Goal: Book appointment/travel/reservation

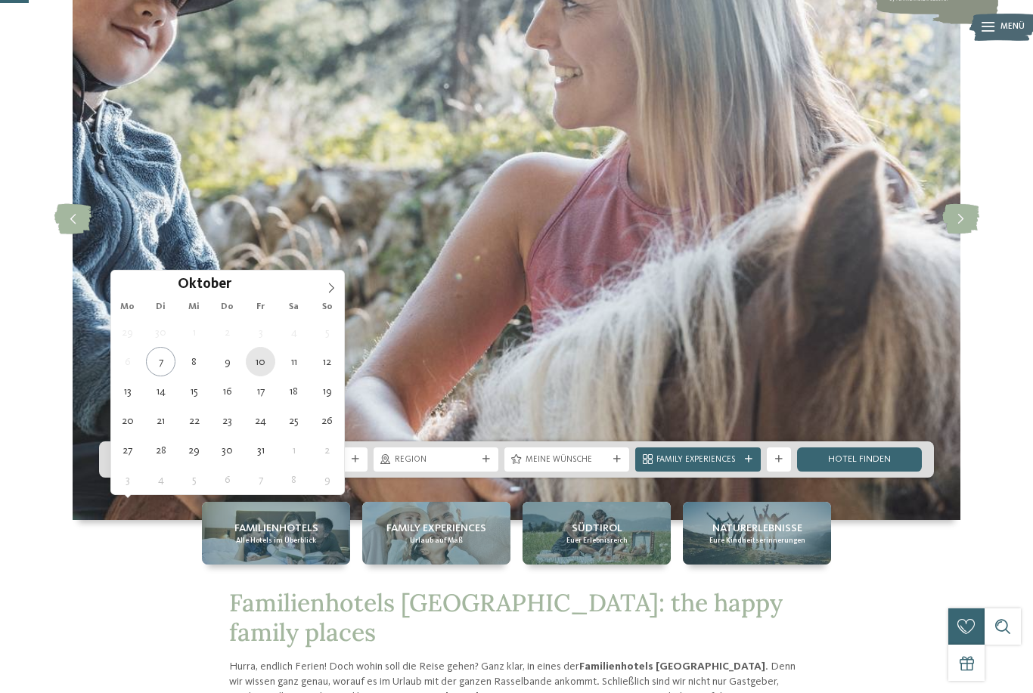
scroll to position [143, 0]
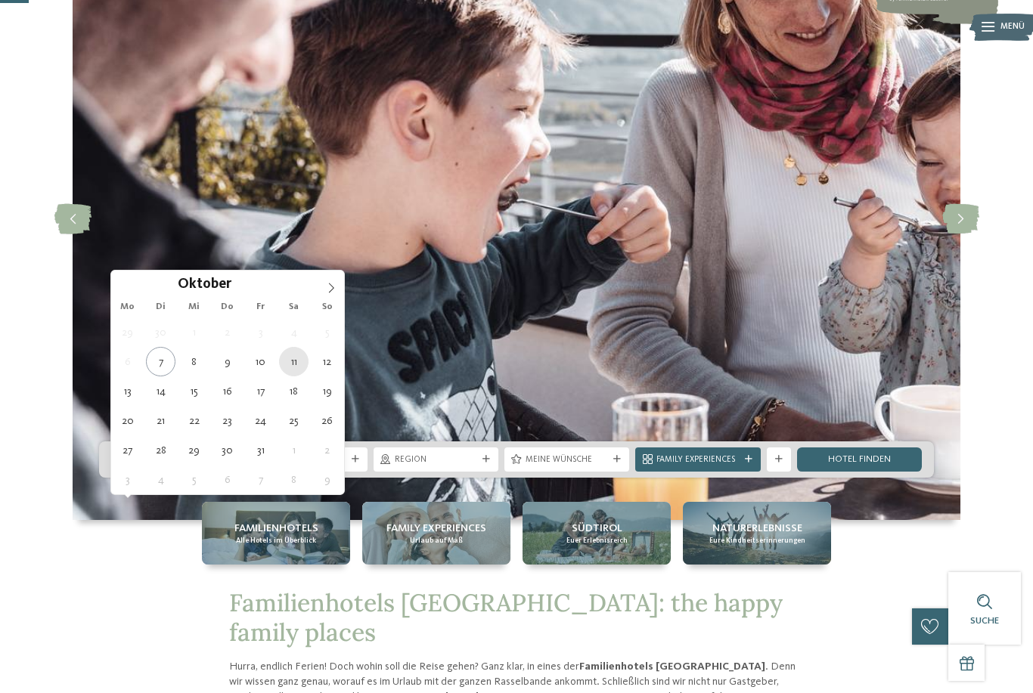
type div "11.10.2025"
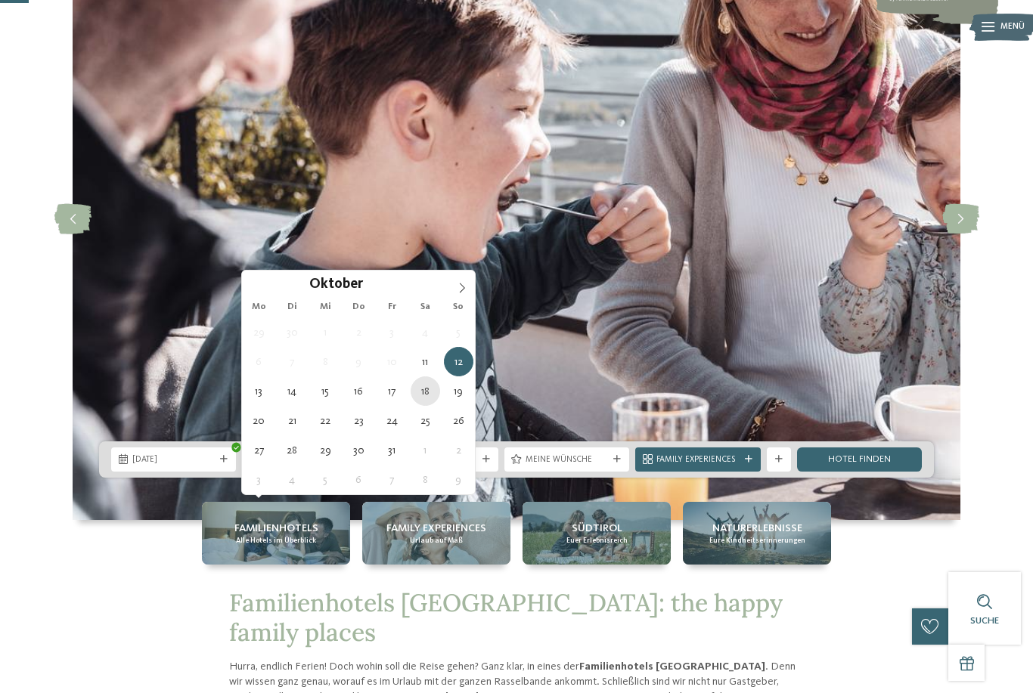
type div "18.10.2025"
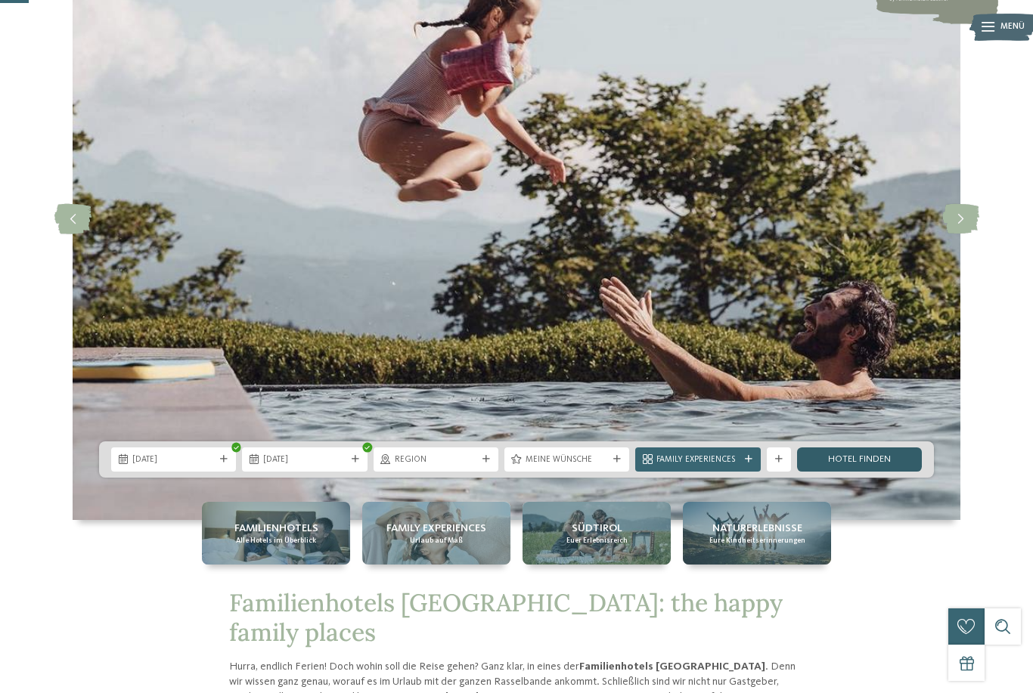
click at [826, 472] on link "Hotel finden" at bounding box center [859, 460] width 125 height 24
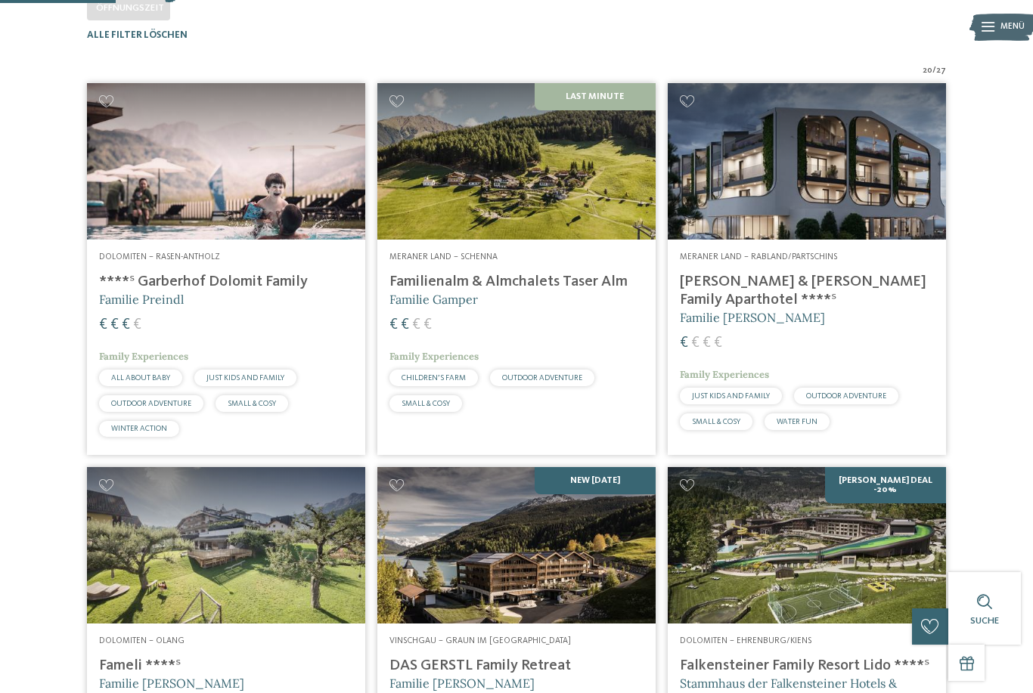
scroll to position [353, 0]
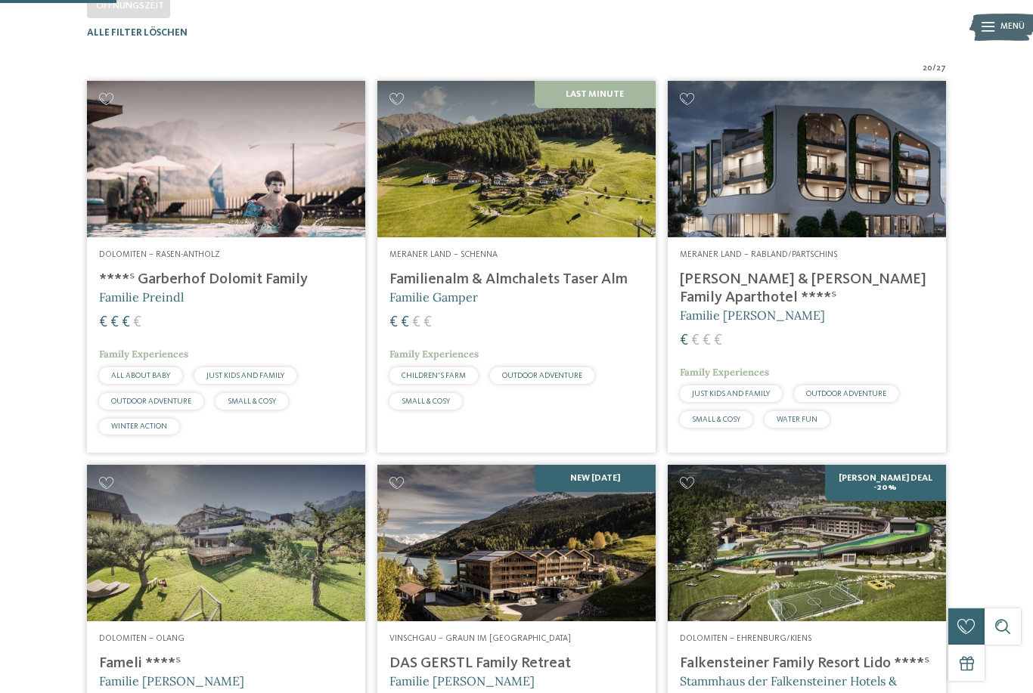
click at [846, 180] on img at bounding box center [807, 159] width 278 height 157
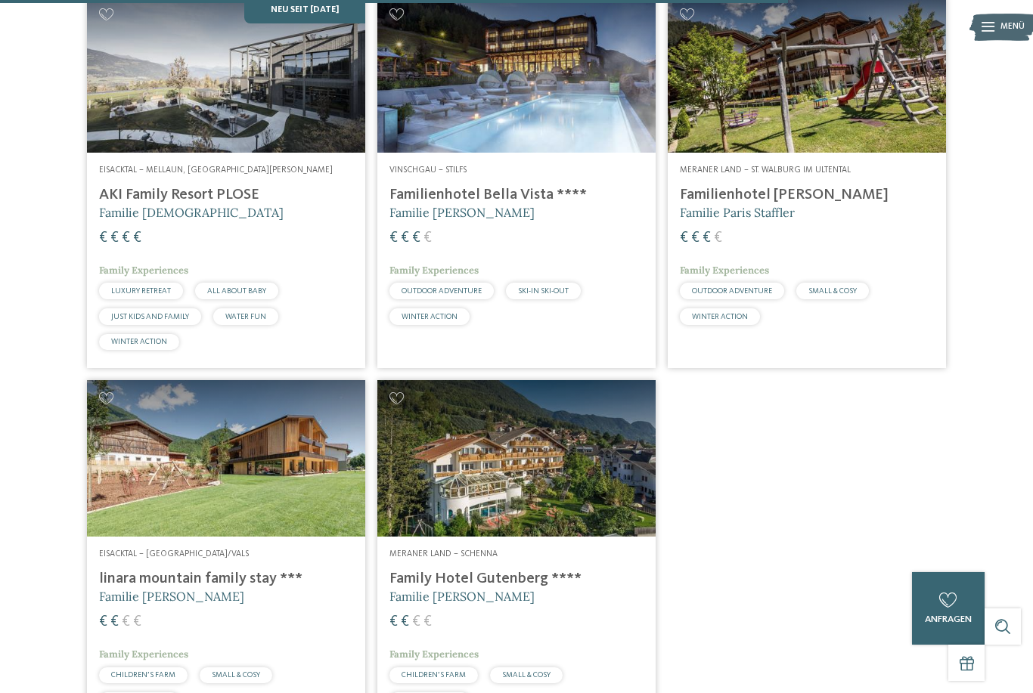
scroll to position [2341, 0]
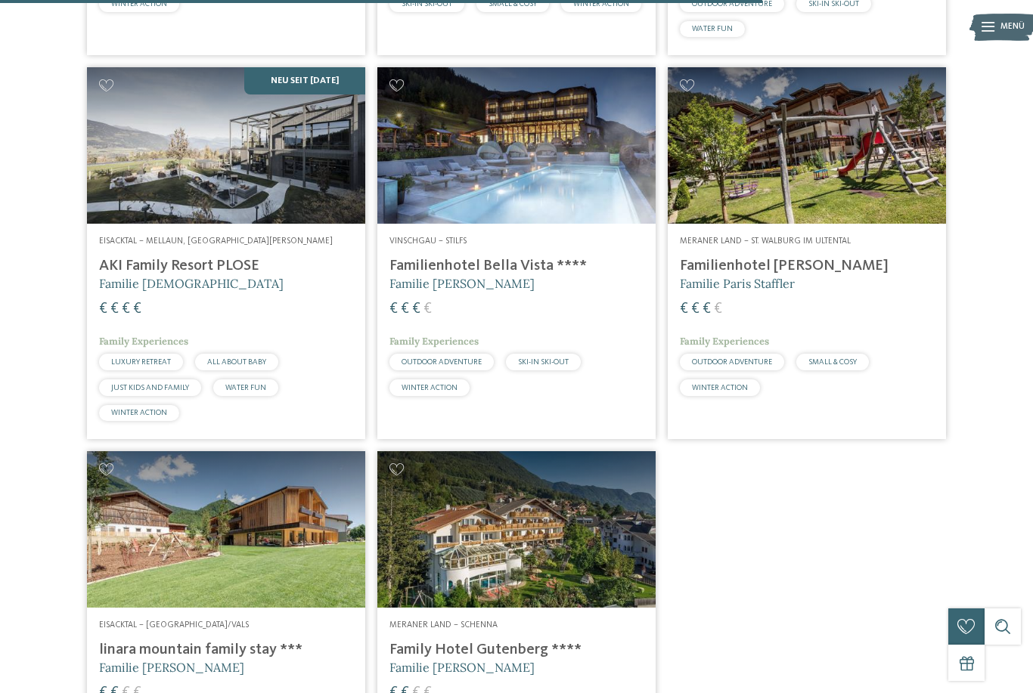
click at [454, 246] on span "Vinschgau – Stilfs" at bounding box center [427, 241] width 77 height 9
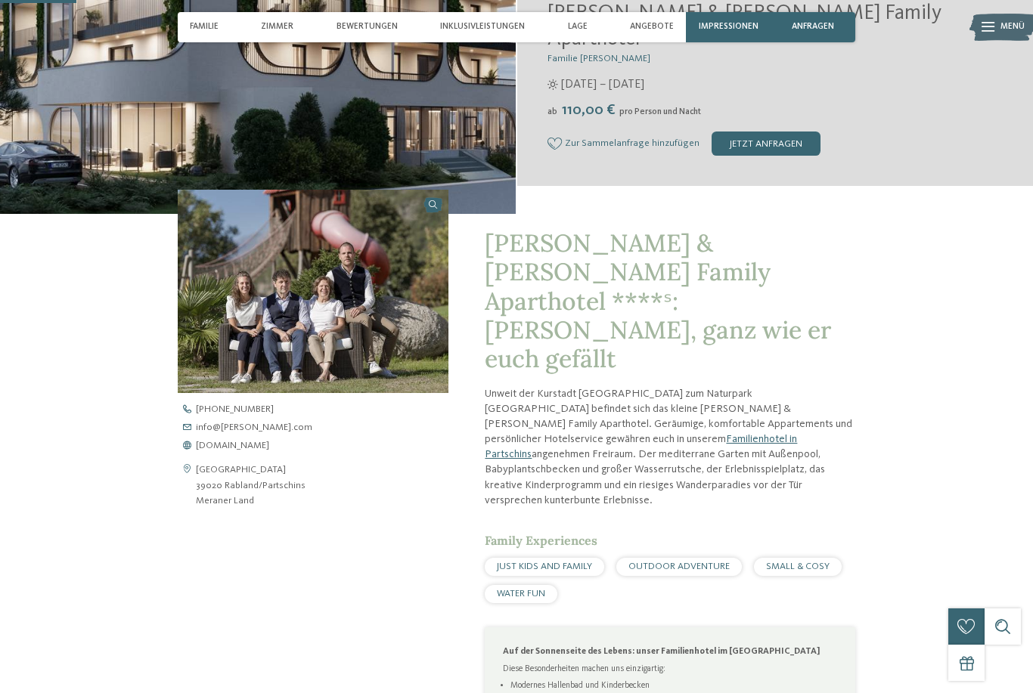
scroll to position [312, 0]
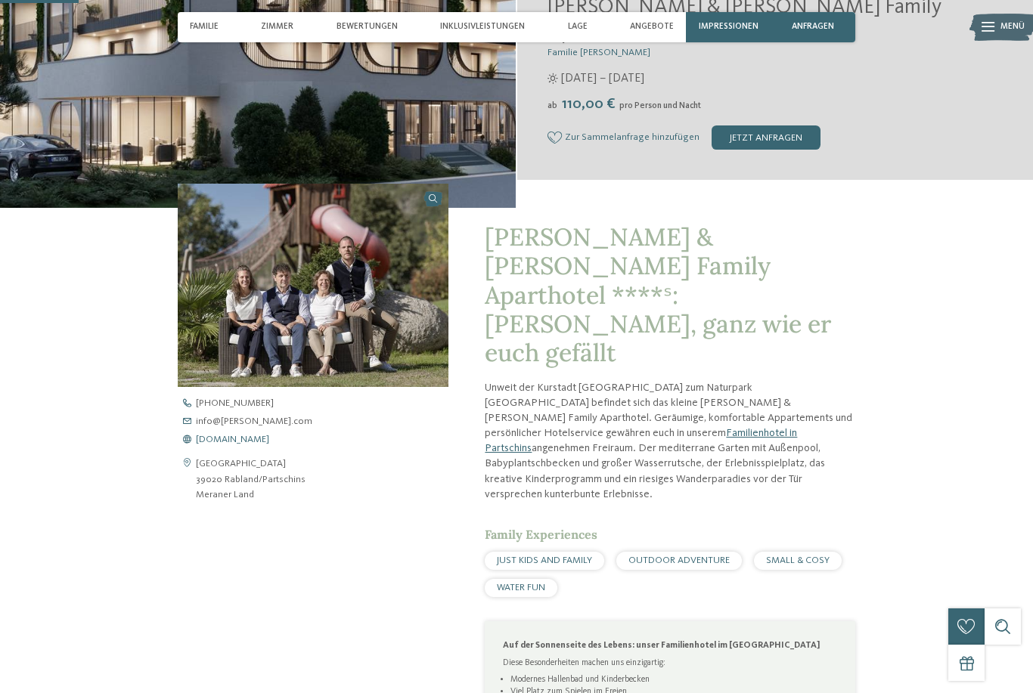
click at [255, 445] on span "www.heidi-edith.com" at bounding box center [232, 441] width 73 height 10
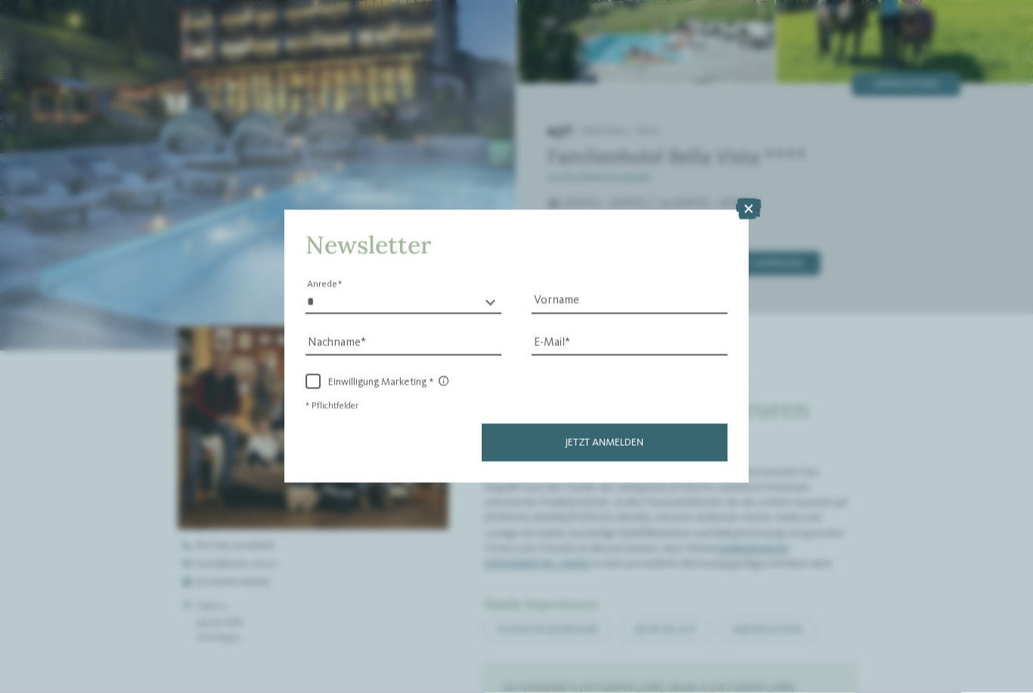
scroll to position [171, 0]
click at [740, 199] on icon at bounding box center [749, 209] width 26 height 21
